Goal: Information Seeking & Learning: Learn about a topic

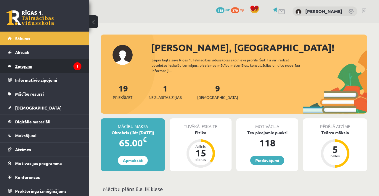
click at [71, 68] on legend "Ziņojumi 1" at bounding box center [48, 66] width 66 height 14
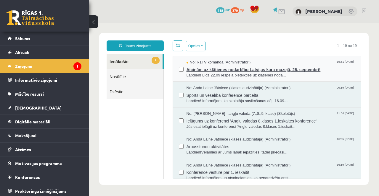
click at [336, 74] on span "Labdien! Līdz 22.09 iespēja pieteikties uz klātienes noda..." at bounding box center [270, 76] width 169 height 6
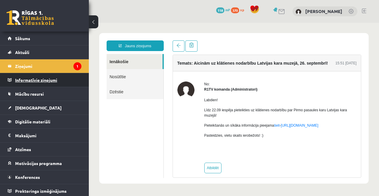
click at [55, 83] on legend "Informatīvie ziņojumi 0" at bounding box center [48, 80] width 66 height 14
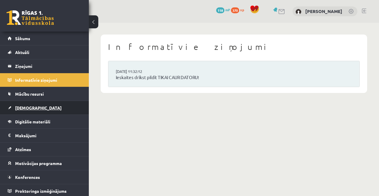
click at [54, 104] on link "[DEMOGRAPHIC_DATA]" at bounding box center [45, 108] width 74 height 14
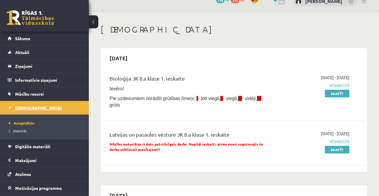
scroll to position [7, 0]
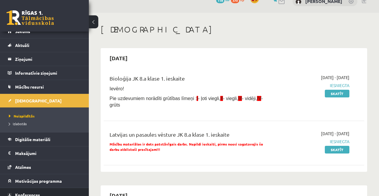
click at [46, 195] on link "Konferences" at bounding box center [45, 195] width 74 height 14
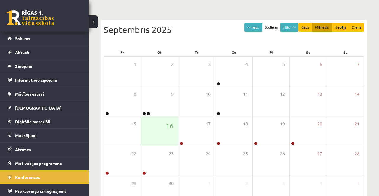
scroll to position [46, 0]
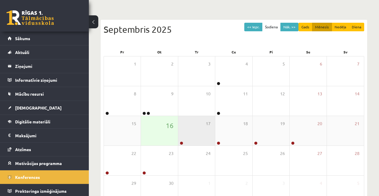
click at [181, 142] on link at bounding box center [182, 144] width 4 height 4
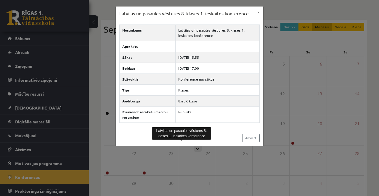
click at [210, 163] on div "Latvijas un pasaules vēstures 8. klases 1. ieskaites konference × Nosaukums Lat…" at bounding box center [189, 98] width 379 height 196
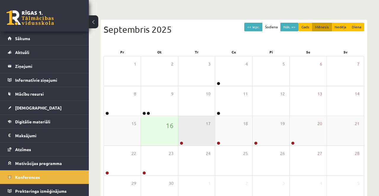
click at [182, 142] on div at bounding box center [181, 144] width 6 height 4
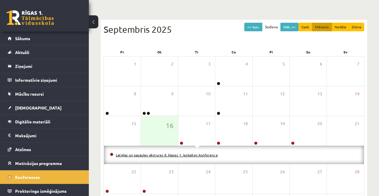
click at [178, 156] on link "Latvijas un pasaules vēstures 8. klases 1. ieskaites konference" at bounding box center [167, 155] width 102 height 5
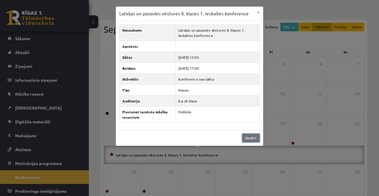
click at [251, 141] on link "Aizvērt" at bounding box center [250, 138] width 17 height 9
